Goal: Task Accomplishment & Management: Complete application form

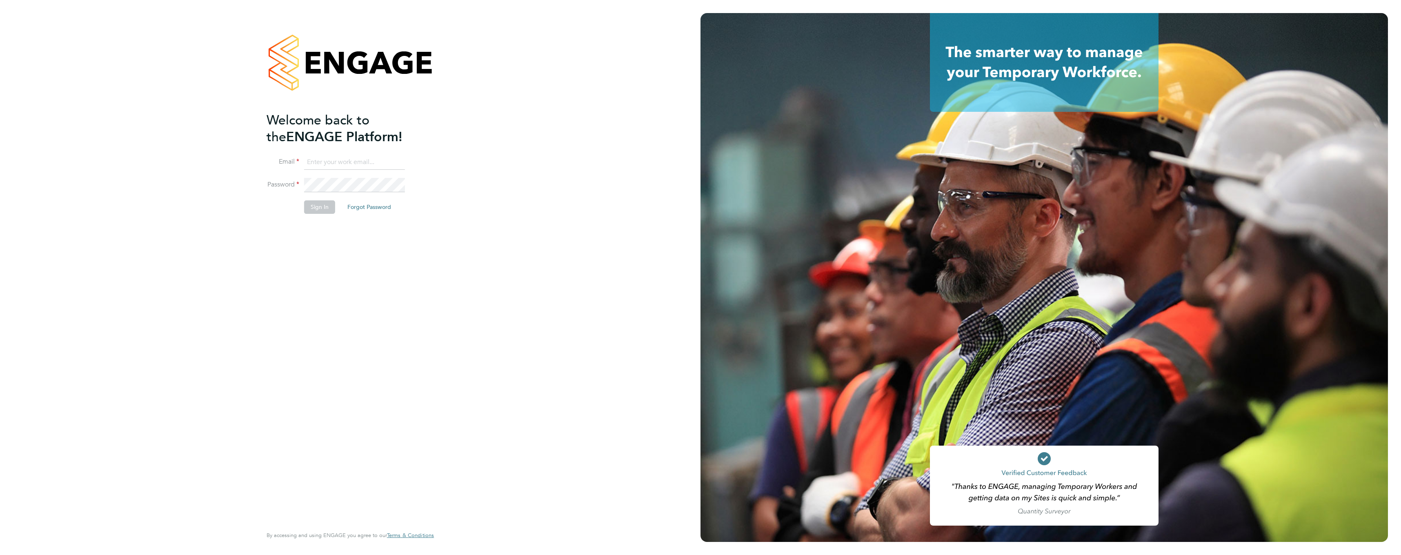
type input "glynnmarlow@hotmail.co.uk"
click at [321, 206] on button "Sign In" at bounding box center [319, 206] width 31 height 13
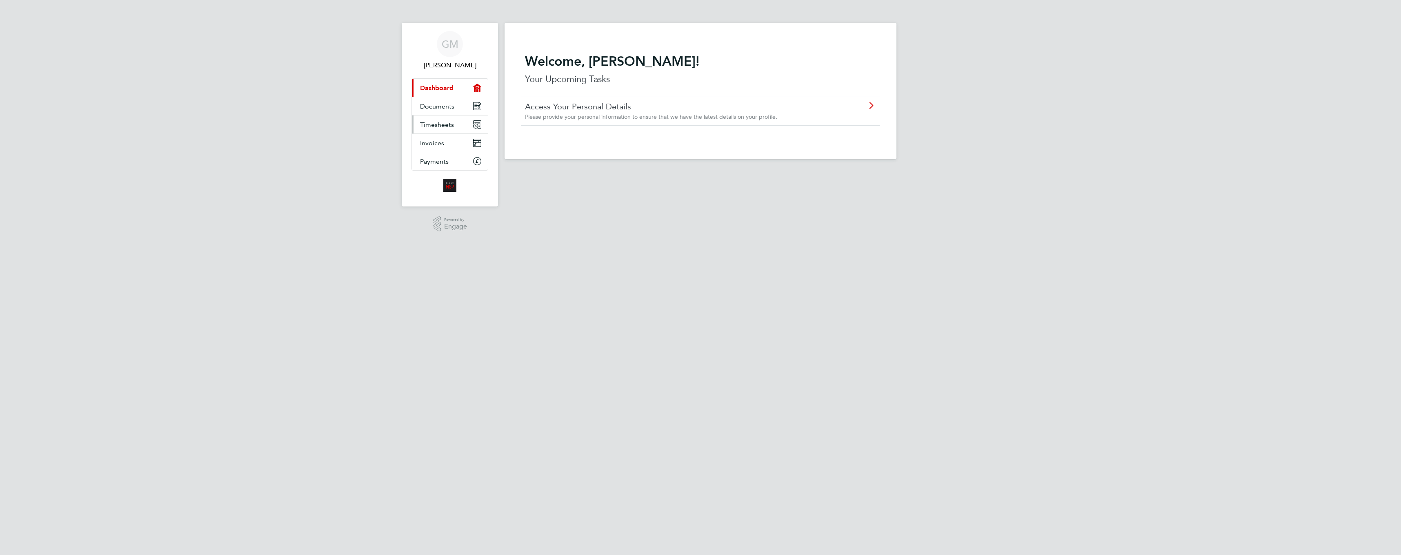
click at [439, 123] on span "Timesheets" at bounding box center [437, 125] width 34 height 8
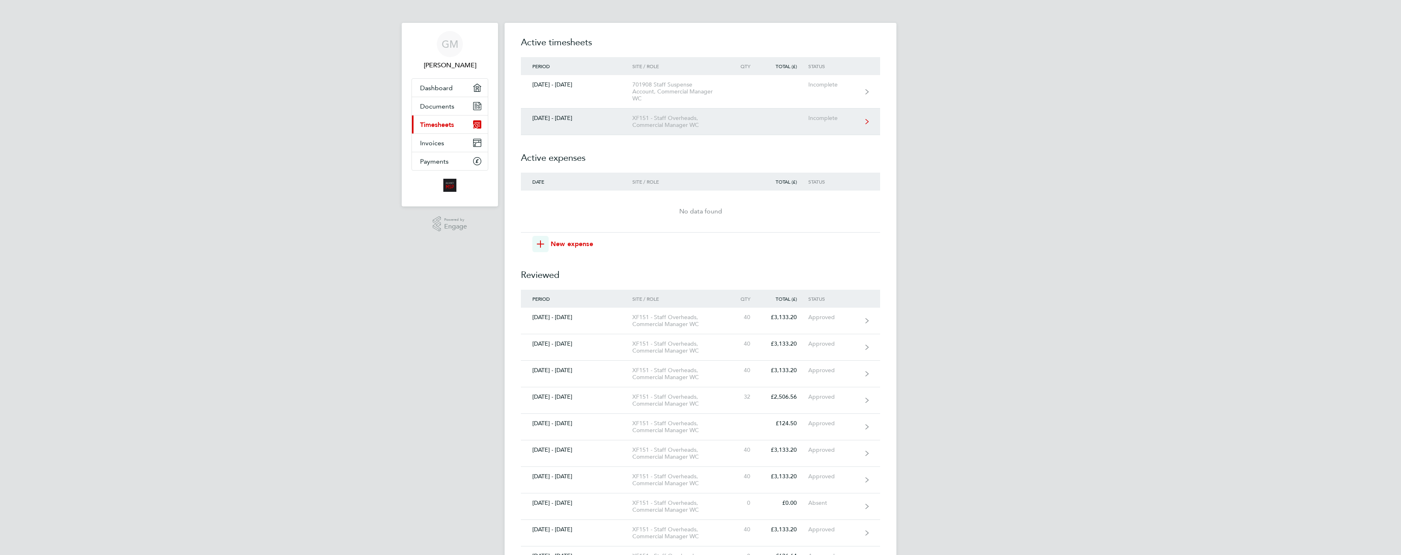
click at [646, 120] on div "XF151 - Staff Overheads, Commercial Manager WC" at bounding box center [678, 122] width 93 height 14
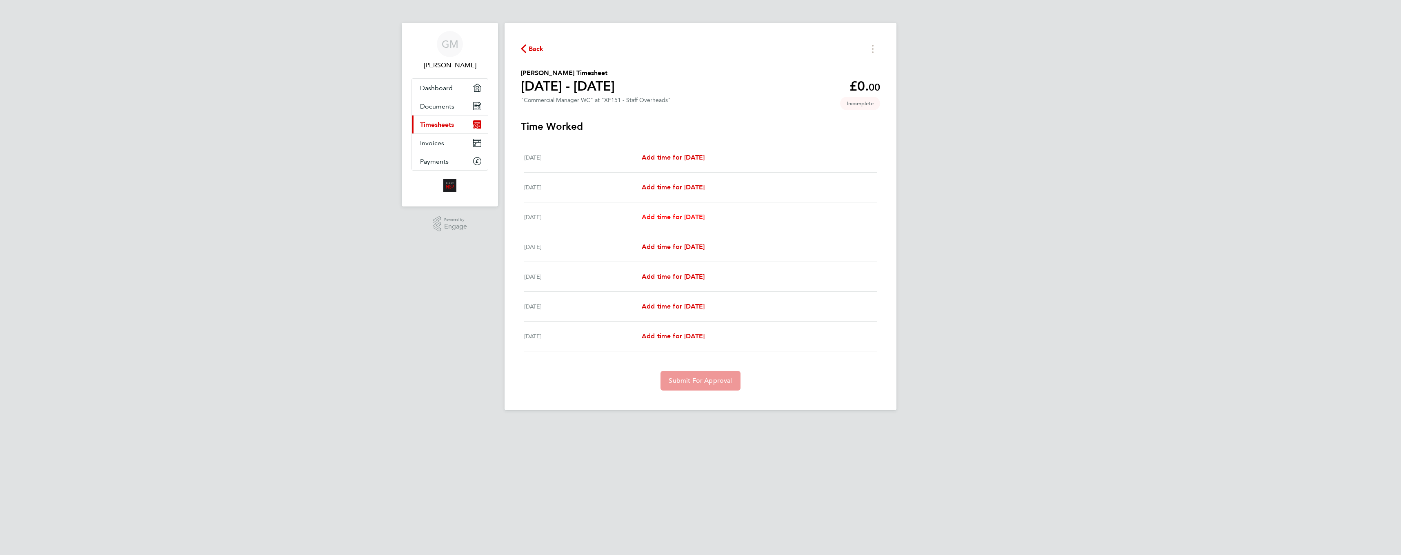
click at [670, 217] on span "Add time for [DATE]" at bounding box center [673, 217] width 63 height 8
select select "30"
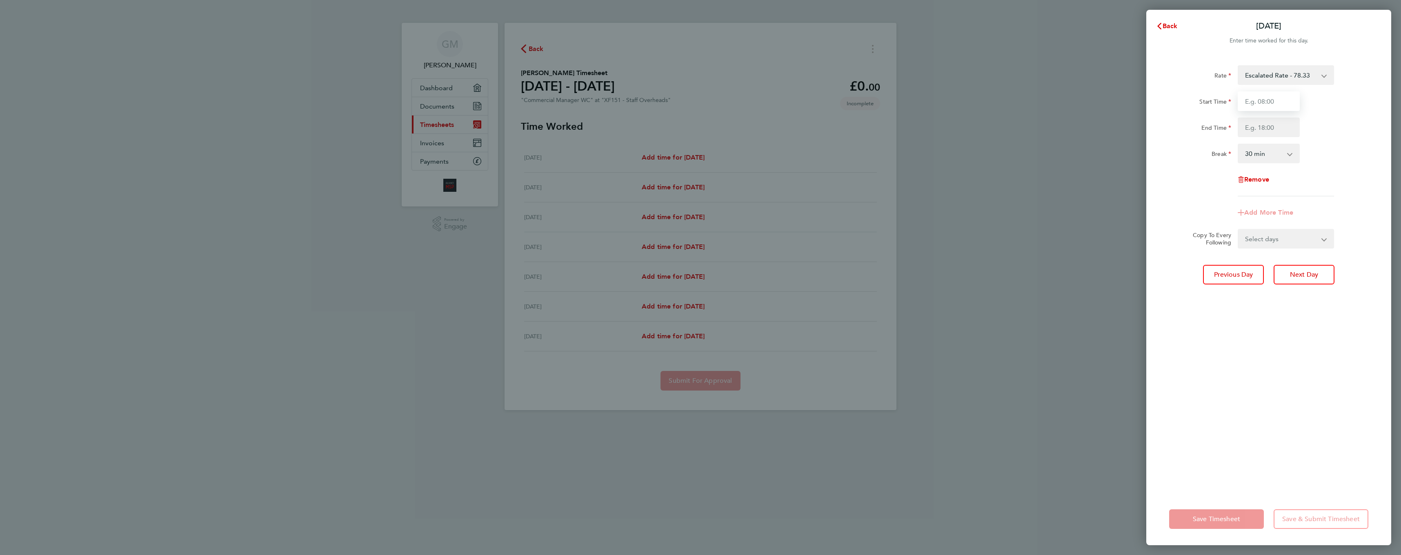
click at [1272, 98] on input "Start Time" at bounding box center [1269, 101] width 62 height 20
type input "08:30"
click at [1273, 129] on input "End Time" at bounding box center [1269, 128] width 62 height 20
type input "17:00"
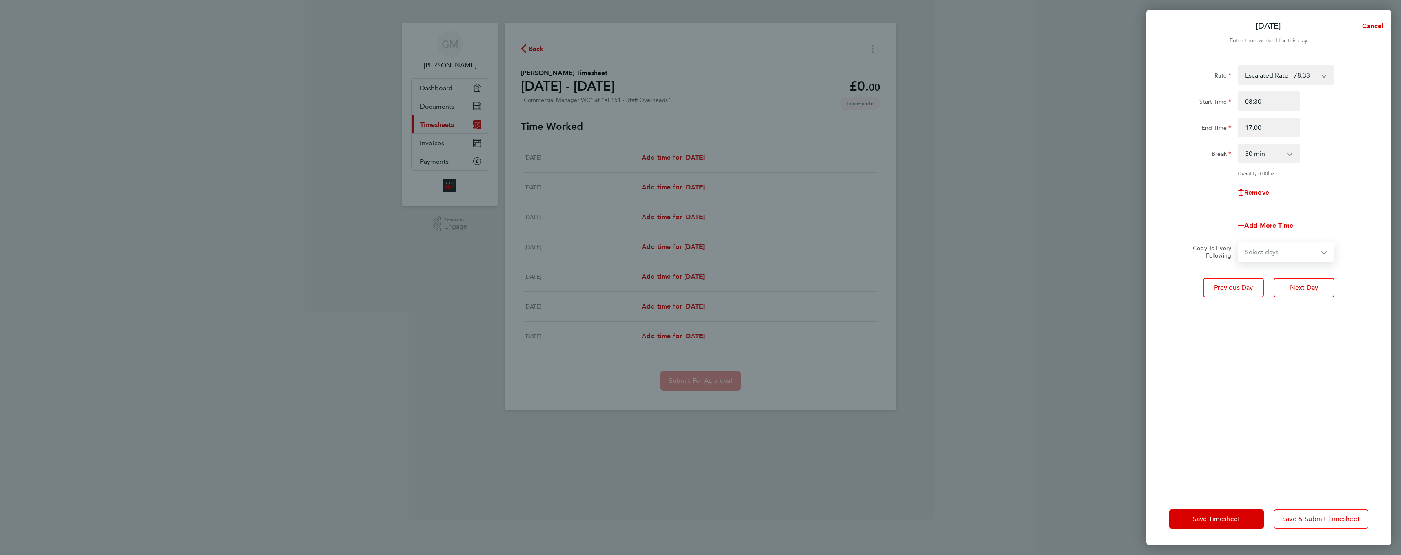
click at [1265, 239] on form "Rate Escalated Rate - 78.33 Start Time 08:30 End Time 17:00 Break 0 min 15 min …" at bounding box center [1268, 163] width 199 height 196
select select "DAY"
click at [1239, 243] on select "Select days Day [DATE] [DATE] [DATE] [DATE]" at bounding box center [1282, 252] width 86 height 18
select select "[DATE]"
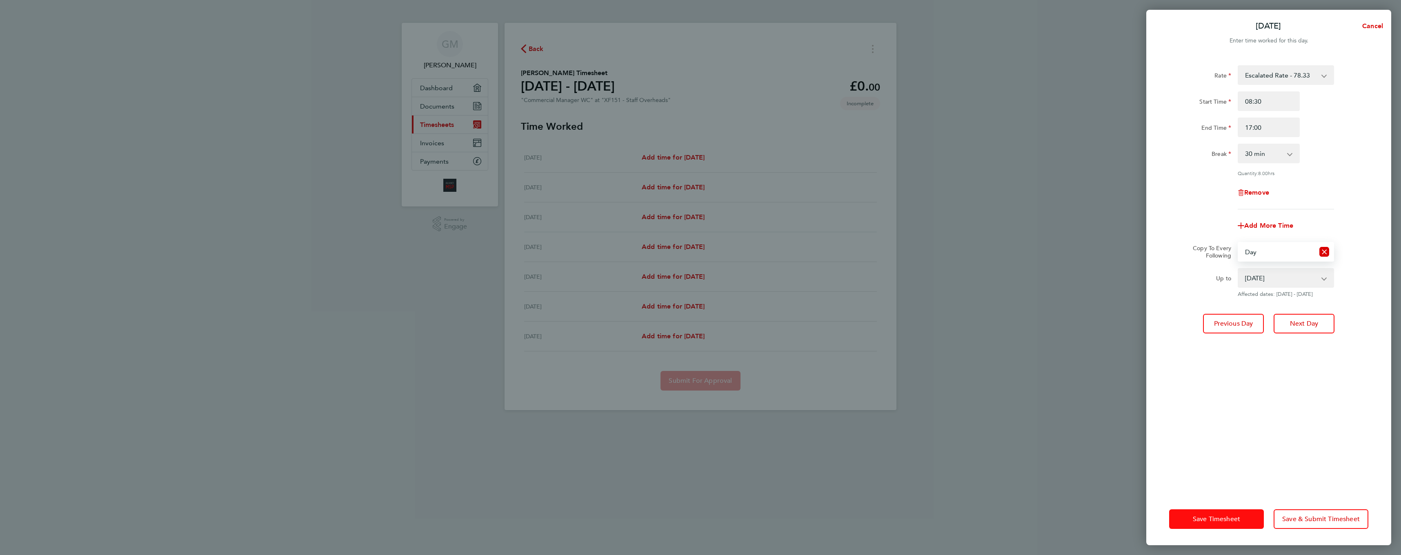
click at [1218, 518] on span "Save Timesheet" at bounding box center [1216, 519] width 47 height 8
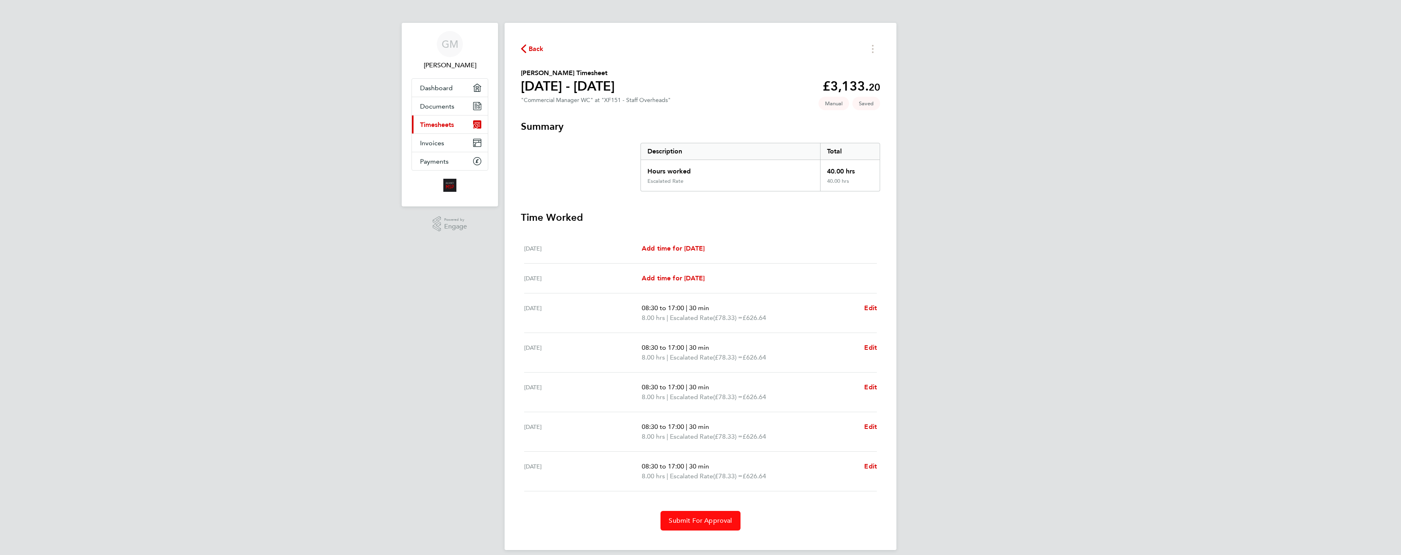
click at [701, 517] on span "Submit For Approval" at bounding box center [700, 521] width 63 height 8
